Goal: Task Accomplishment & Management: Manage account settings

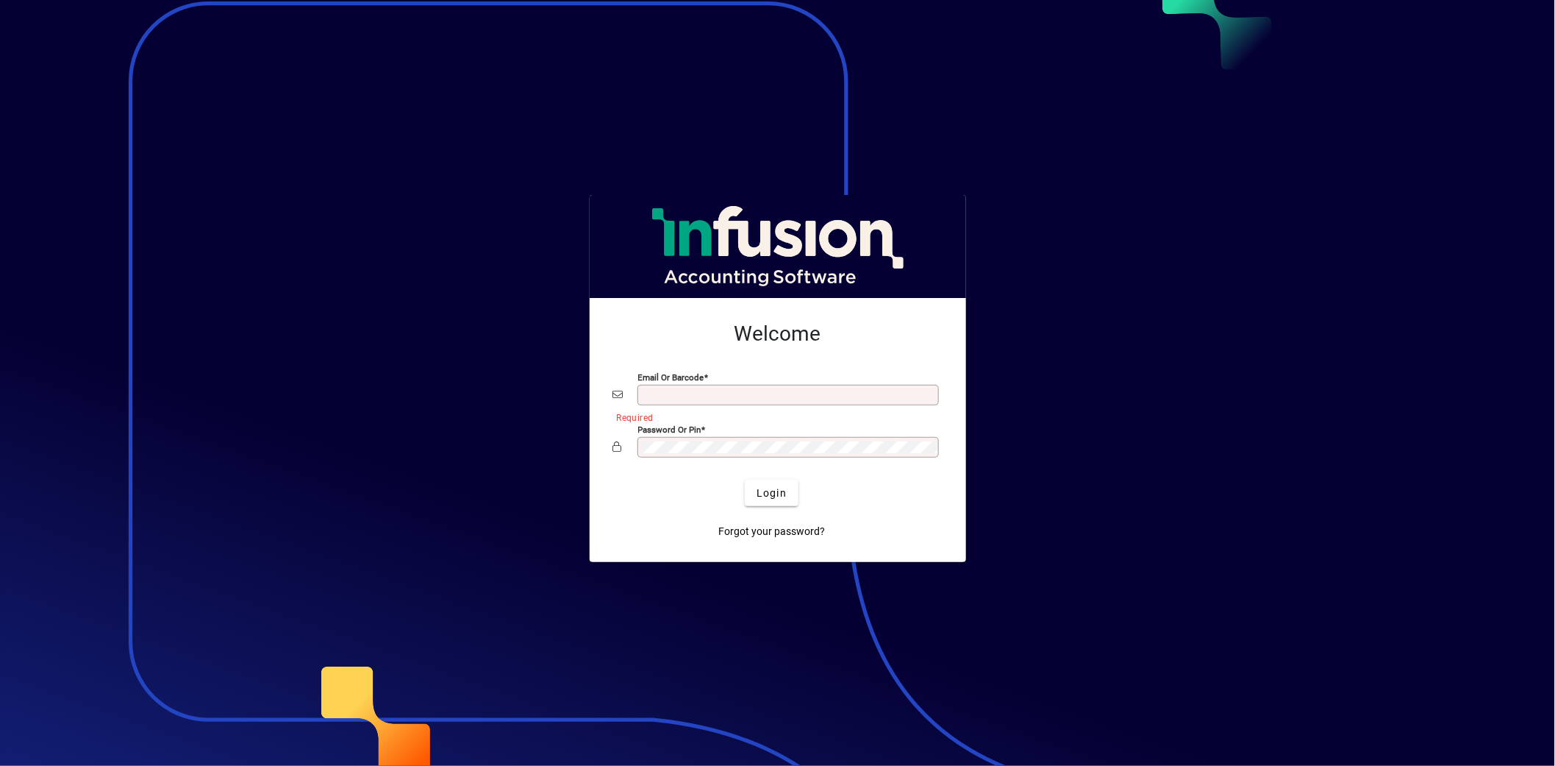
type input "**********"
drag, startPoint x: 565, startPoint y: 103, endPoint x: 563, endPoint y: 27, distance: 75.8
click at [564, 101] on div at bounding box center [777, 383] width 1555 height 766
click at [771, 502] on span "submit" at bounding box center [772, 492] width 54 height 35
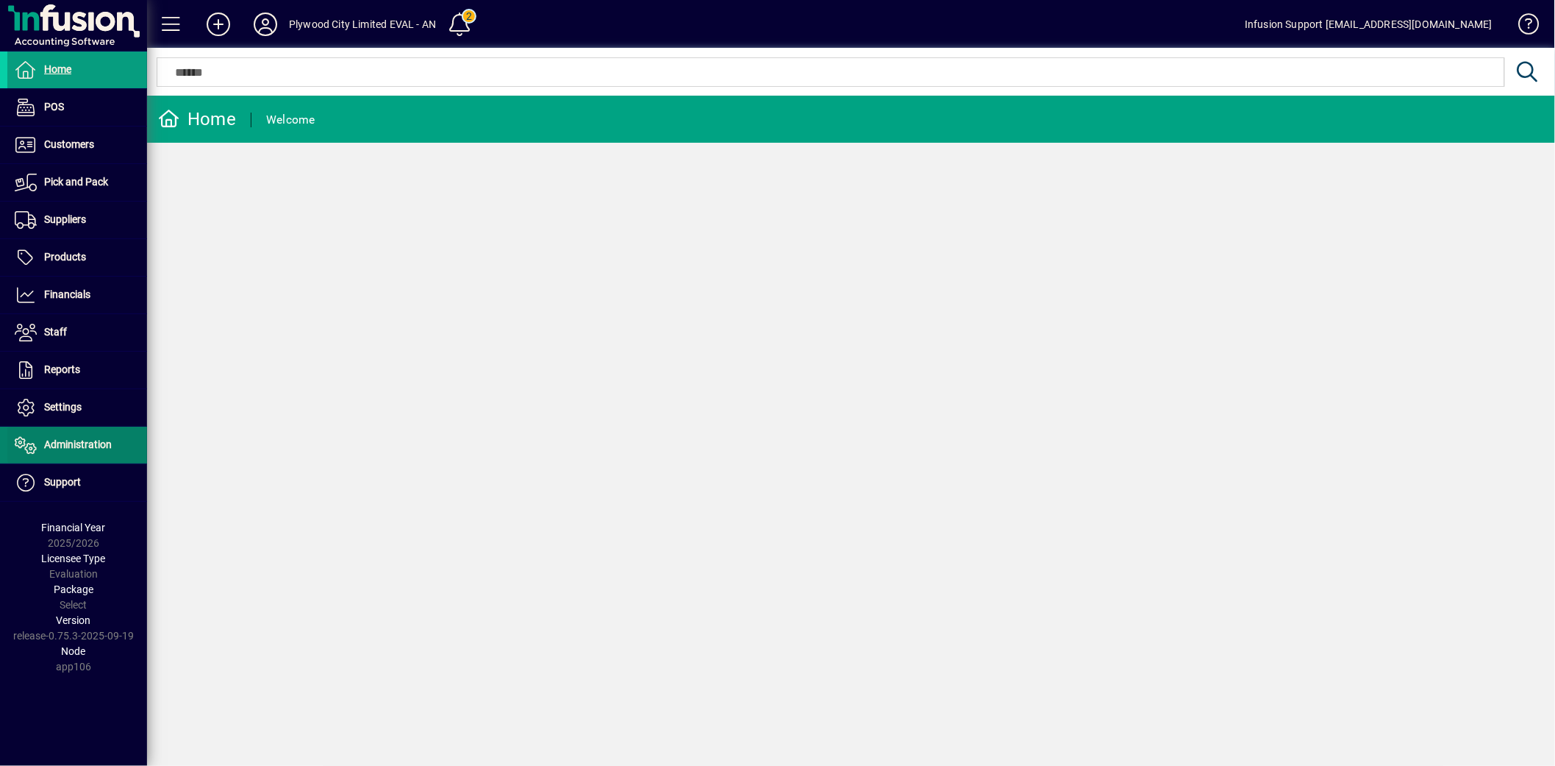
click at [62, 435] on span at bounding box center [77, 444] width 140 height 35
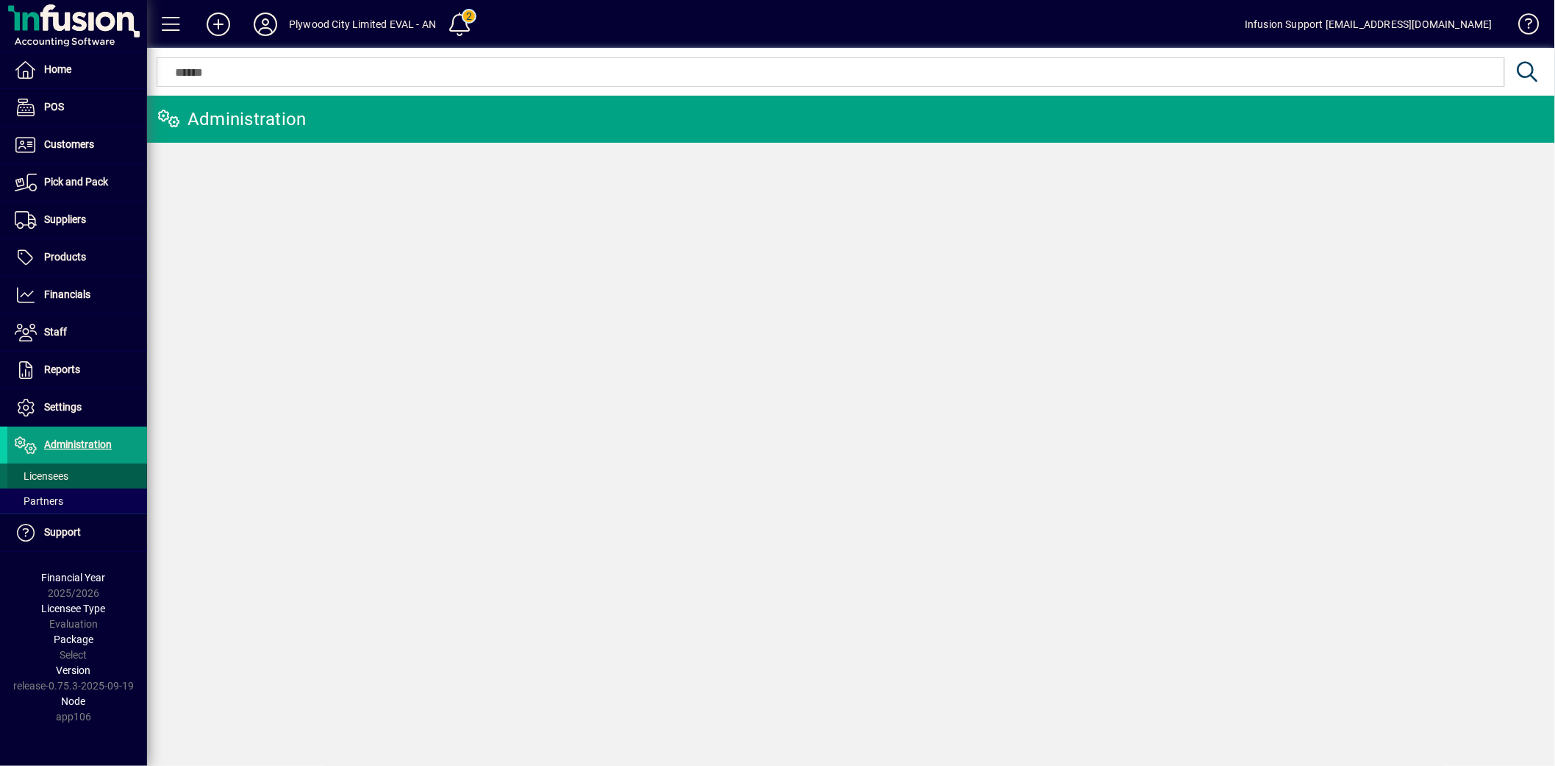
click at [46, 474] on span "Licensees" at bounding box center [42, 476] width 54 height 12
